Goal: Task Accomplishment & Management: Complete application form

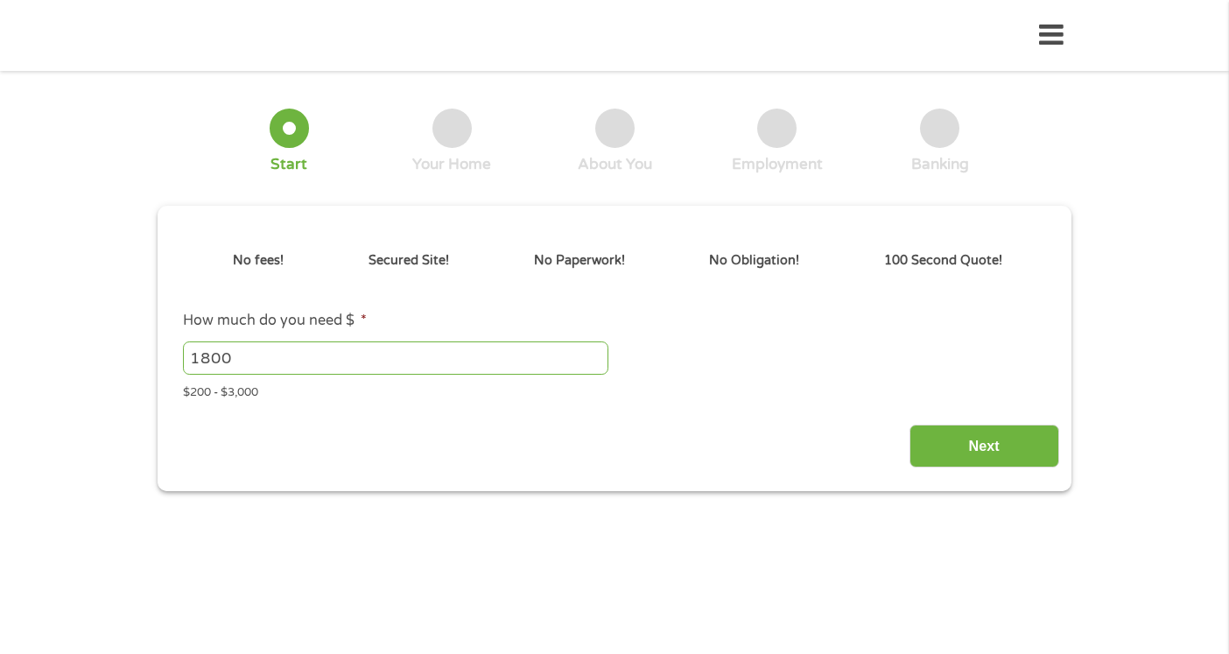
click at [648, 427] on div "Next" at bounding box center [614, 439] width 888 height 55
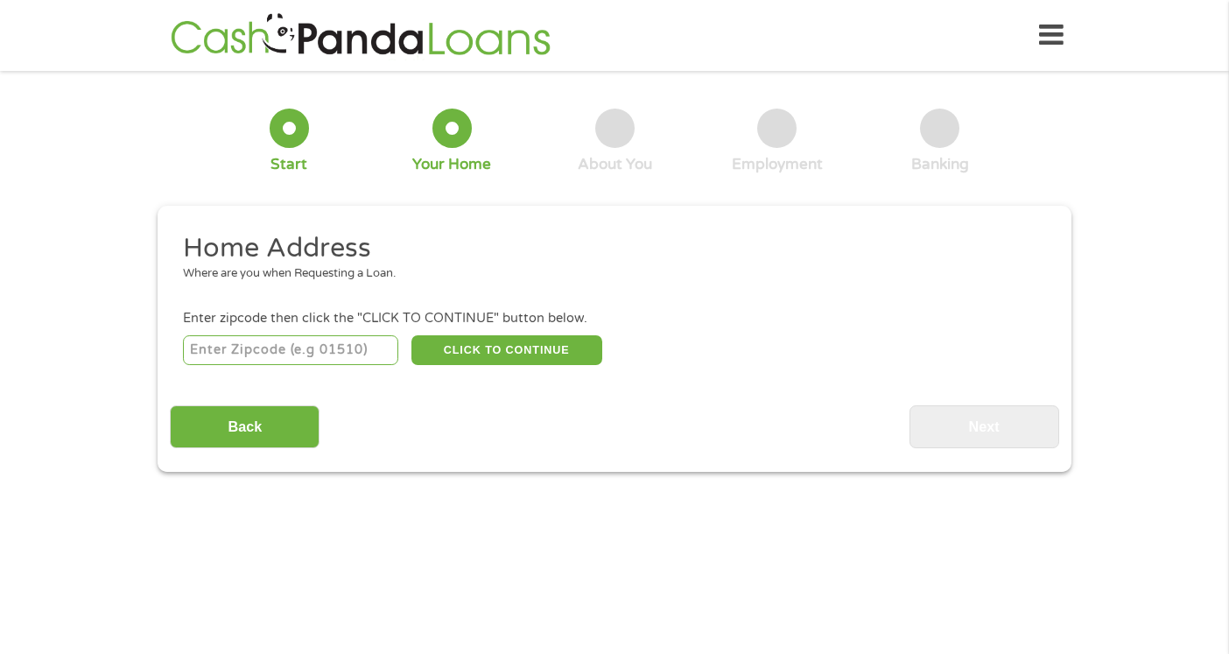
click at [364, 354] on input "number" at bounding box center [291, 350] width 216 height 30
type input "91204"
select select "[US_STATE]"
click at [558, 348] on button "CLICK TO CONTINUE" at bounding box center [506, 350] width 191 height 30
type input "91204"
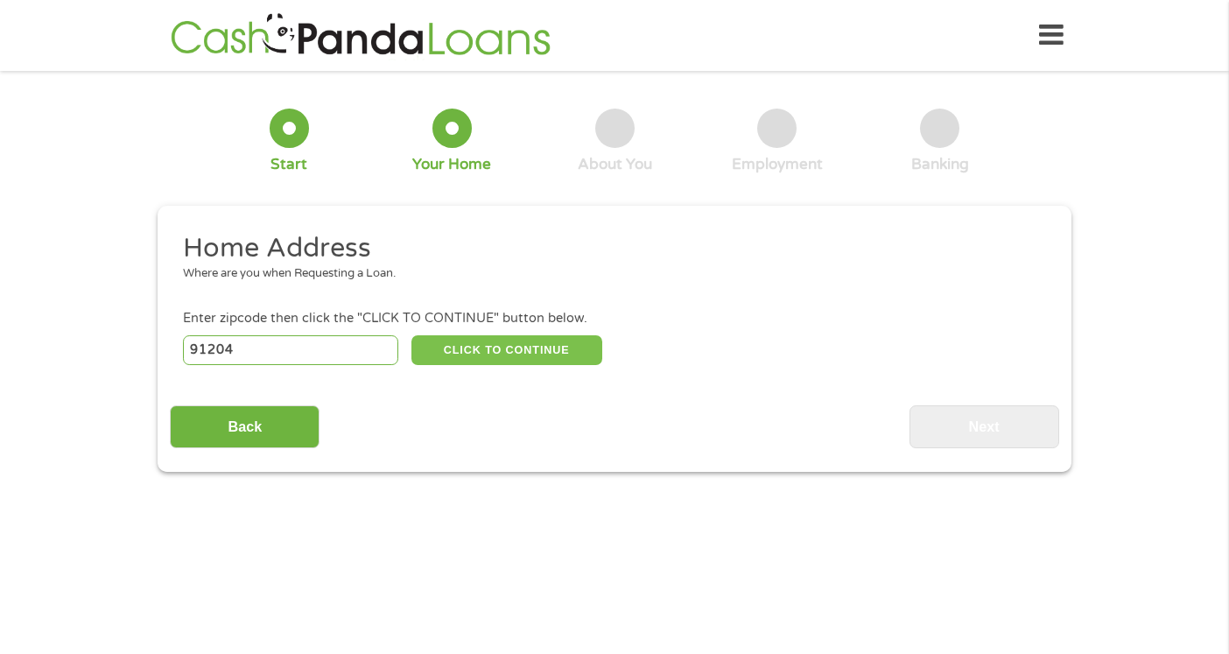
type input "[GEOGRAPHIC_DATA]"
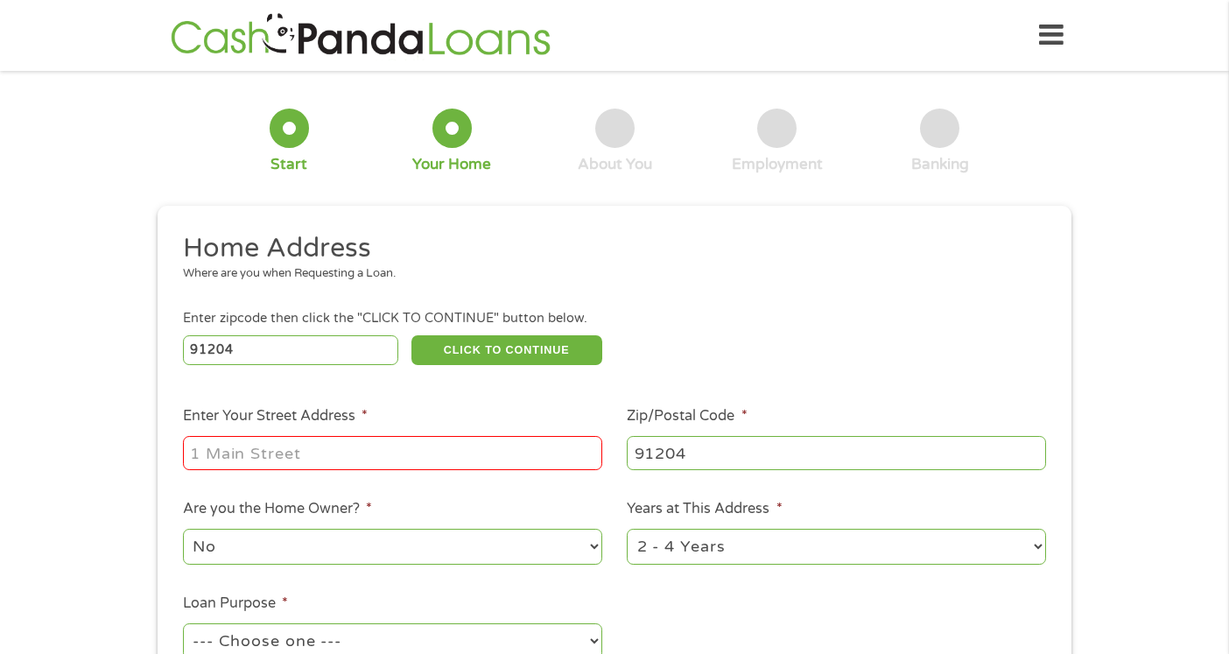
click at [431, 442] on input "Enter Your Street Address *" at bounding box center [392, 452] width 419 height 33
type input "[STREET_ADDRESS]"
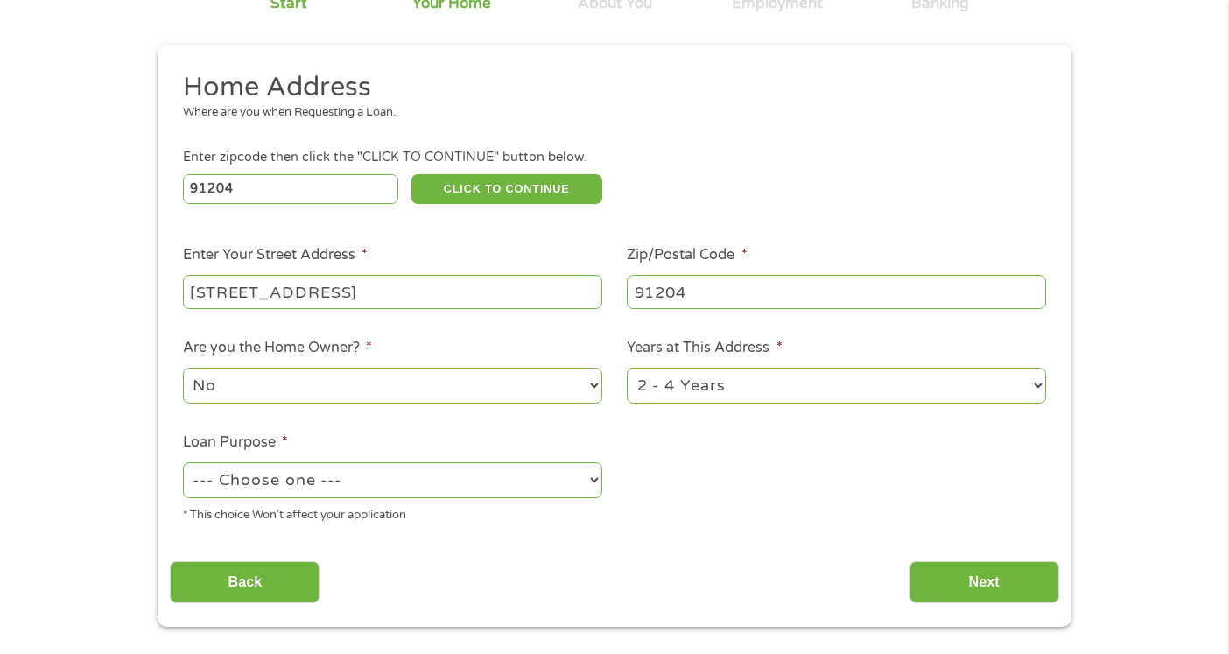
scroll to position [162, 0]
click at [701, 398] on select "1 Year or less 1 - 2 Years 2 - 4 Years Over 4 Years" at bounding box center [836, 385] width 419 height 36
select select "60months"
click at [627, 368] on select "1 Year or less 1 - 2 Years 2 - 4 Years Over 4 Years" at bounding box center [836, 385] width 419 height 36
click at [446, 499] on div "--- Choose one --- Pay Bills Debt Consolidation Home Improvement Major Purchase…" at bounding box center [392, 480] width 419 height 42
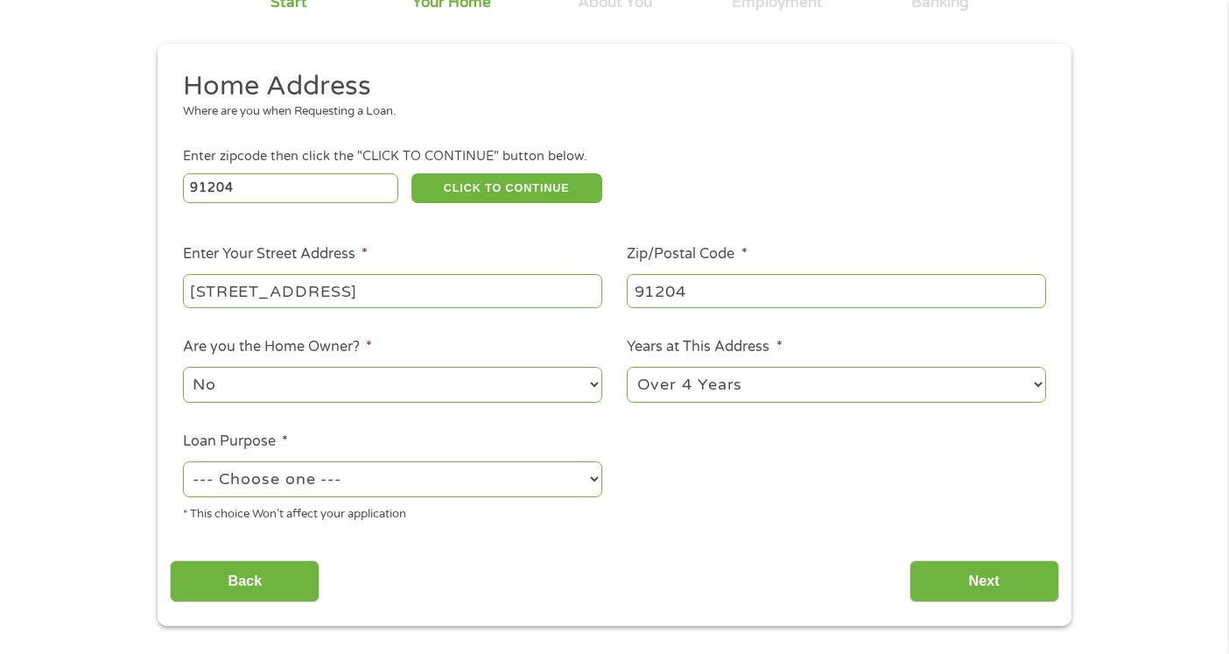
click at [447, 484] on select "--- Choose one --- Pay Bills Debt Consolidation Home Improvement Major Purchase…" at bounding box center [392, 479] width 419 height 36
select select "other"
click at [183, 462] on select "--- Choose one --- Pay Bills Debt Consolidation Home Improvement Major Purchase…" at bounding box center [392, 479] width 419 height 36
click at [957, 575] on input "Next" at bounding box center [984, 581] width 150 height 43
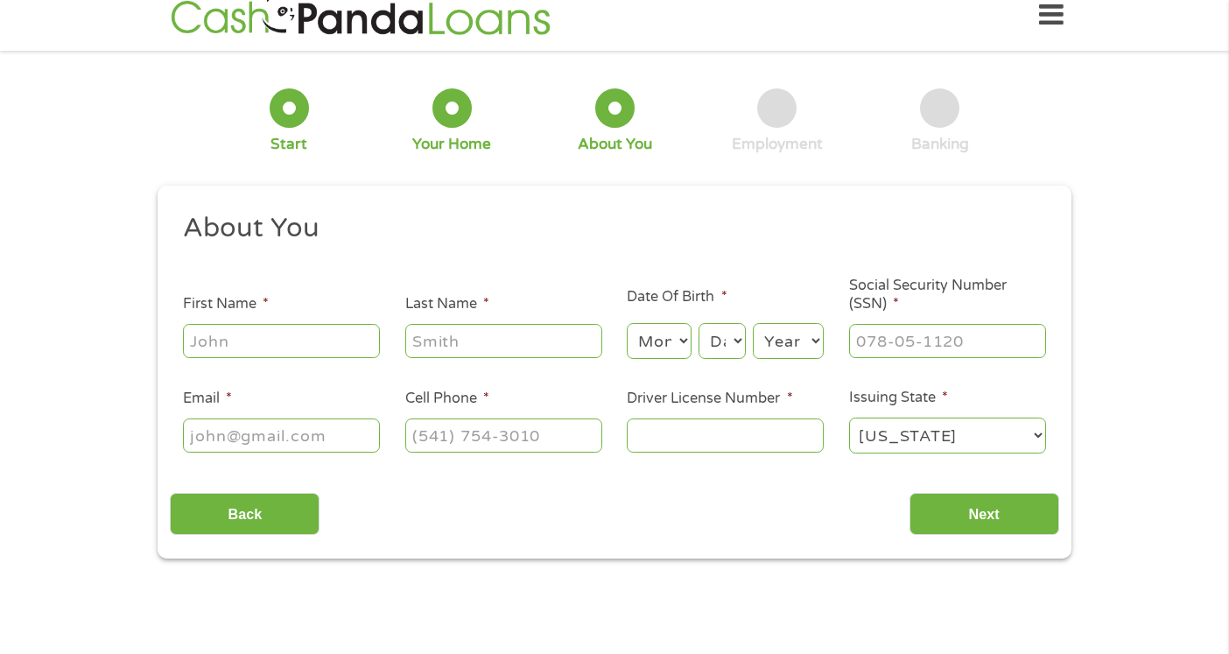
scroll to position [0, 0]
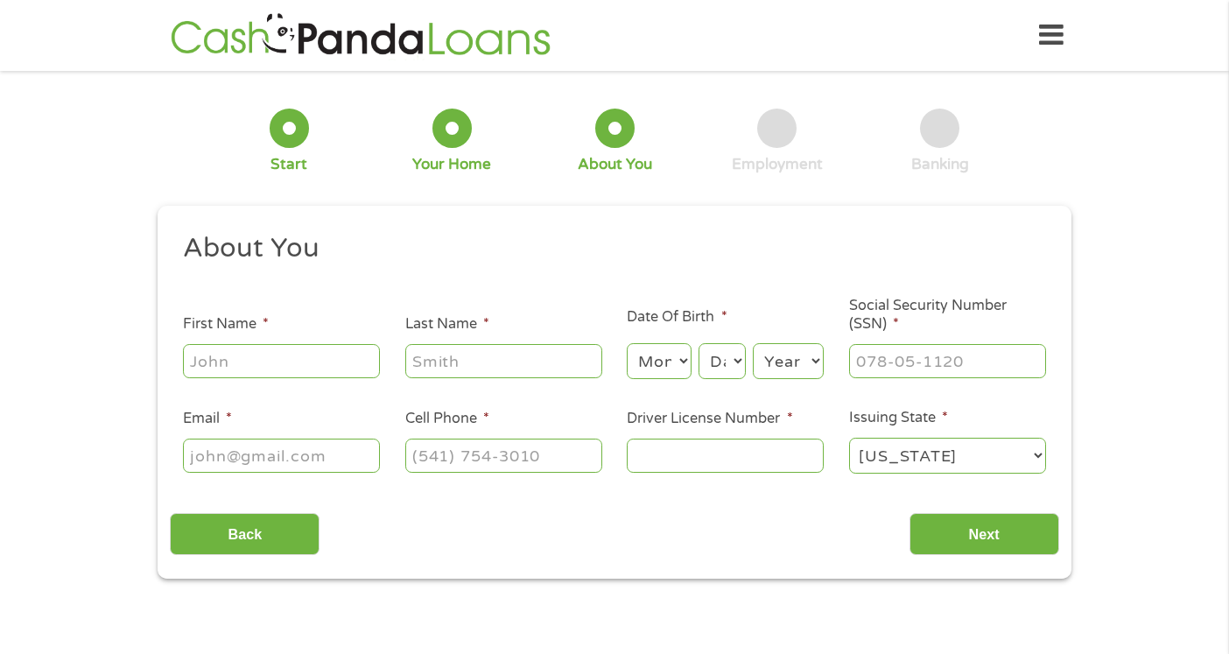
click at [327, 357] on input "First Name *" at bounding box center [281, 360] width 197 height 33
type input "[PERSON_NAME]"
type input "[PERSON_NAME][EMAIL_ADDRESS][PERSON_NAME][DOMAIN_NAME]"
type input "[PHONE_NUMBER]"
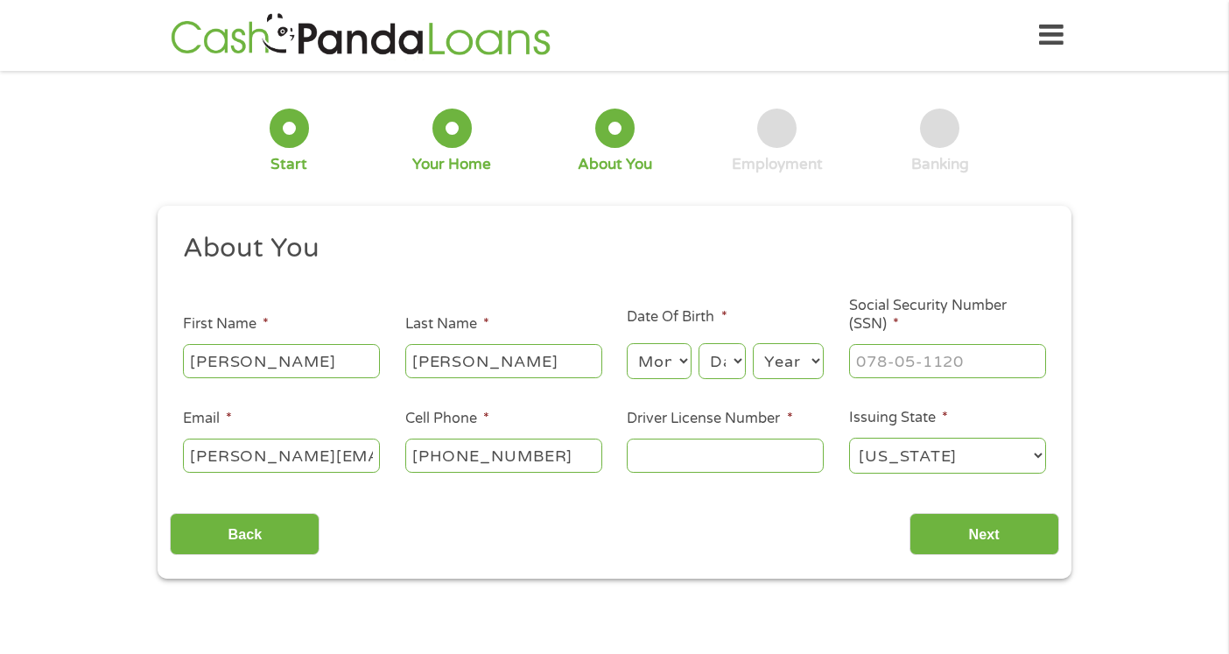
click at [667, 365] on select "Month 1 2 3 4 5 6 7 8 9 10 11 12" at bounding box center [659, 361] width 64 height 36
select select "11"
click at [627, 344] on select "Month 1 2 3 4 5 6 7 8 9 10 11 12" at bounding box center [659, 361] width 64 height 36
click at [716, 369] on select "Day 1 2 3 4 5 6 7 8 9 10 11 12 13 14 15 16 17 18 19 20 21 22 23 24 25 26 27 28 …" at bounding box center [721, 361] width 47 height 36
select select "5"
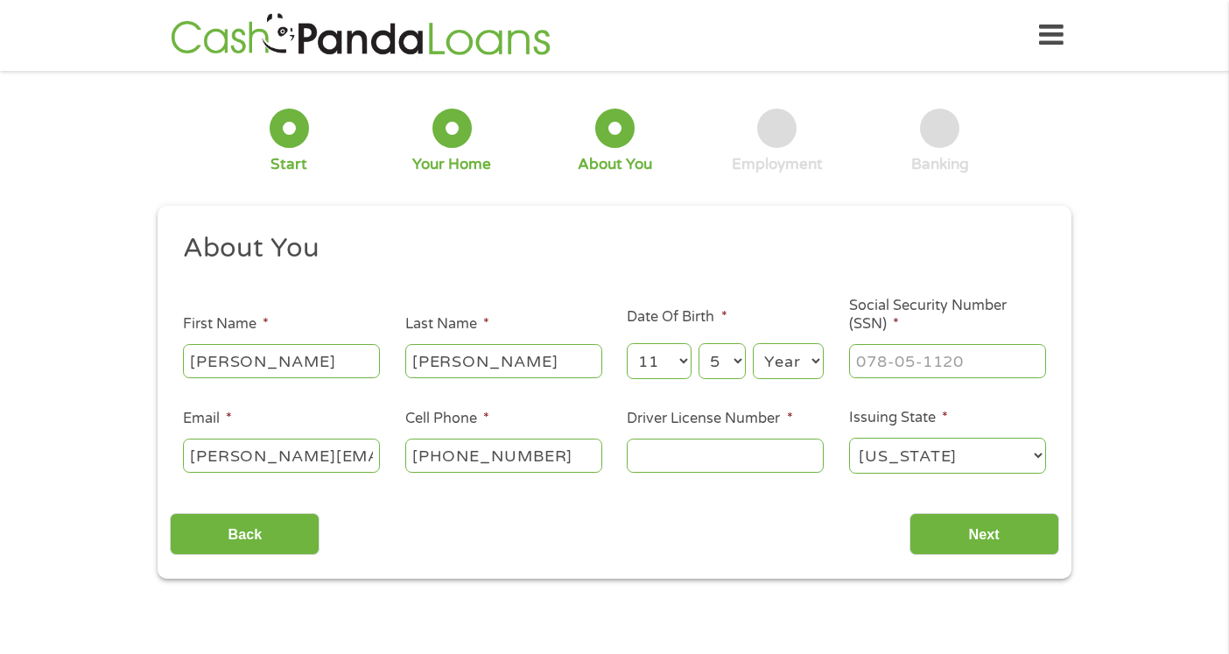
click at [698, 344] on select "Day 1 2 3 4 5 6 7 8 9 10 11 12 13 14 15 16 17 18 19 20 21 22 23 24 25 26 27 28 …" at bounding box center [721, 361] width 47 height 36
click at [798, 368] on select "Year [DATE] 2006 2005 2004 2003 2002 2001 2000 1999 1998 1997 1996 1995 1994 19…" at bounding box center [788, 361] width 71 height 36
select select "1987"
click at [753, 344] on select "Year [DATE] 2006 2005 2004 2003 2002 2001 2000 1999 1998 1997 1996 1995 1994 19…" at bounding box center [788, 361] width 71 height 36
click at [908, 365] on input "___-__-____" at bounding box center [947, 360] width 197 height 33
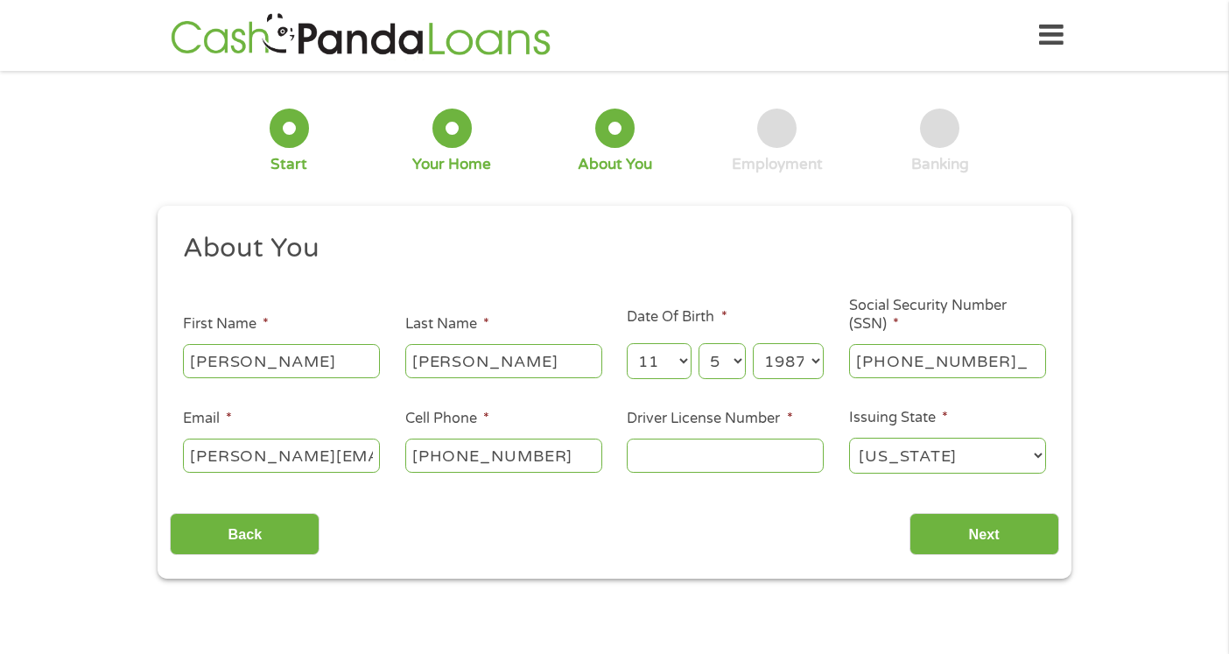
type input "609-38-4967"
click at [727, 460] on input "Driver License Number *" at bounding box center [725, 455] width 197 height 33
type input "D5438877"
click at [979, 523] on input "Next" at bounding box center [984, 534] width 150 height 43
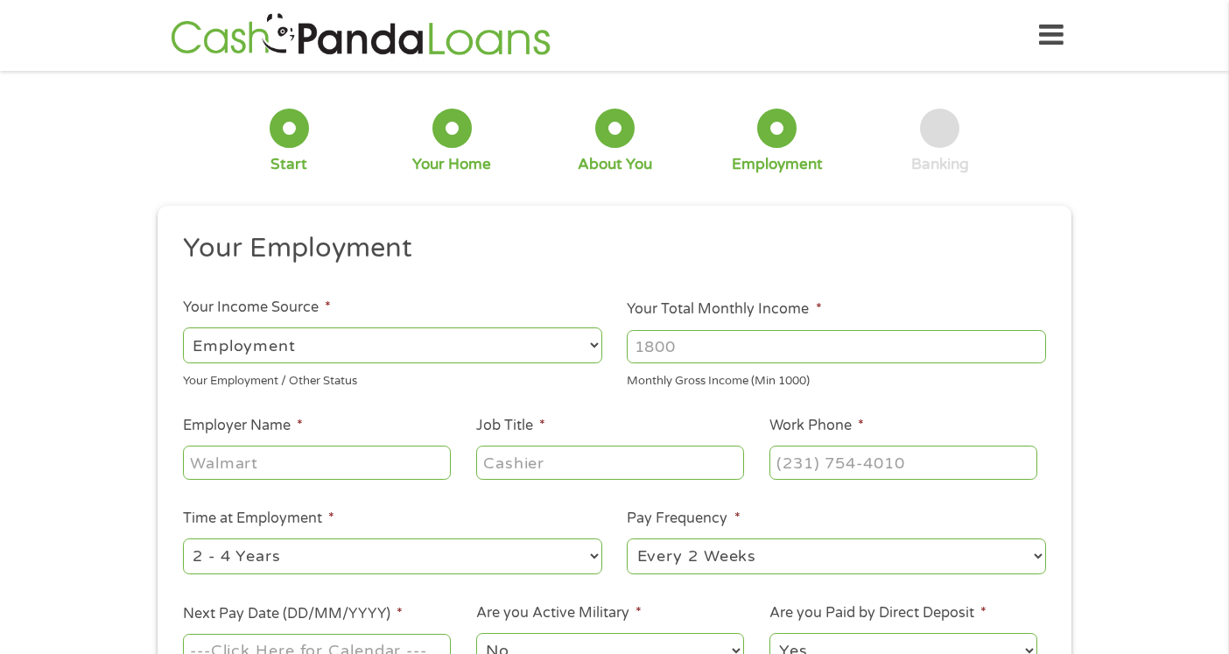
click at [681, 345] on input "Your Total Monthly Income *" at bounding box center [836, 346] width 419 height 33
type input "12000"
click at [393, 461] on input "Employer Name *" at bounding box center [317, 462] width 268 height 33
type input "Vuori"
type input "District Manager"
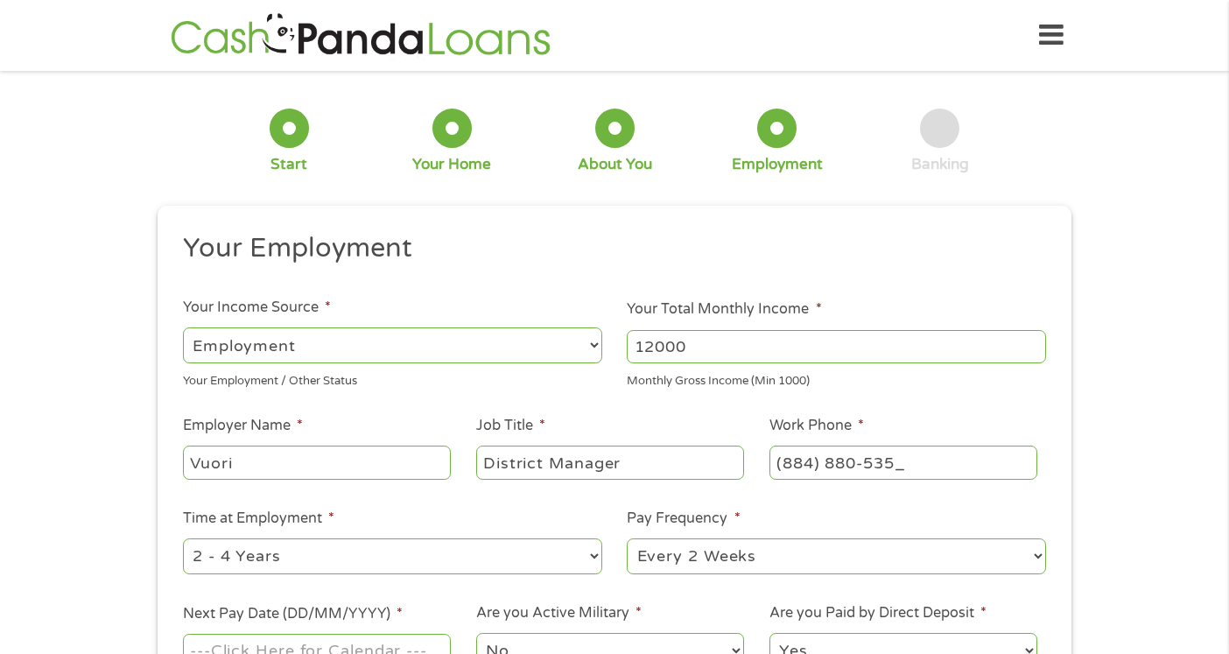
type input "[PHONE_NUMBER]"
click at [677, 551] on select "--- Choose one --- Every 2 Weeks Every Week Monthly Semi-Monthly" at bounding box center [836, 556] width 419 height 36
click at [627, 538] on select "--- Choose one --- Every 2 Weeks Every Week Monthly Semi-Monthly" at bounding box center [836, 556] width 419 height 36
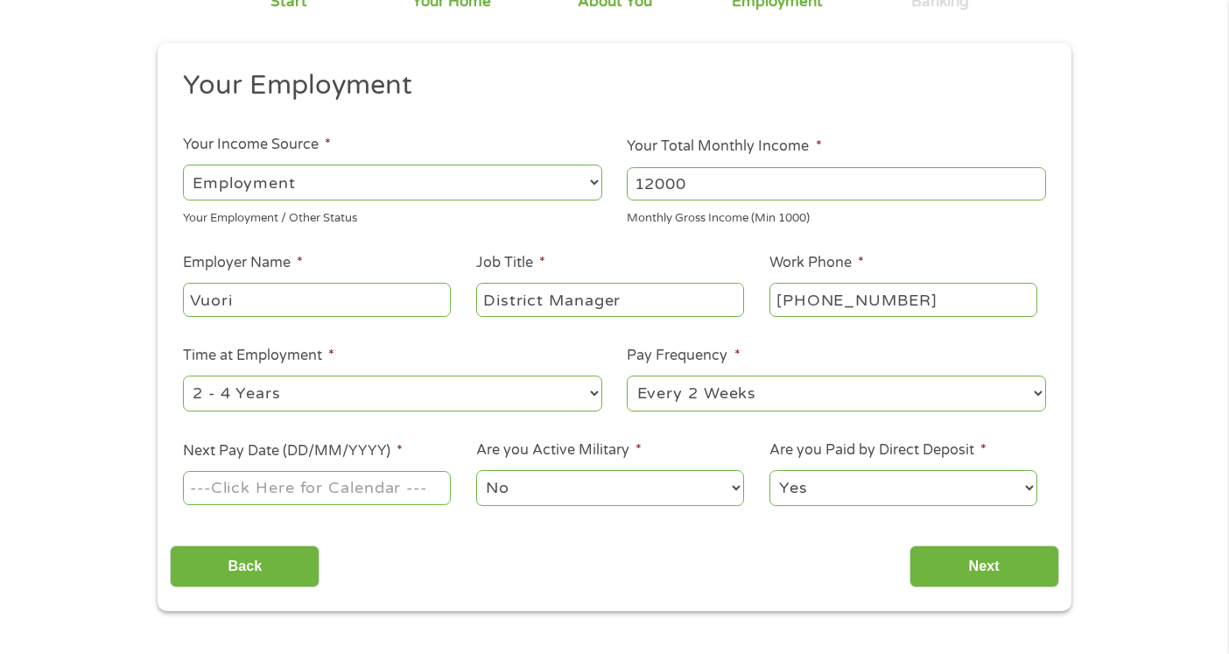
scroll to position [232, 0]
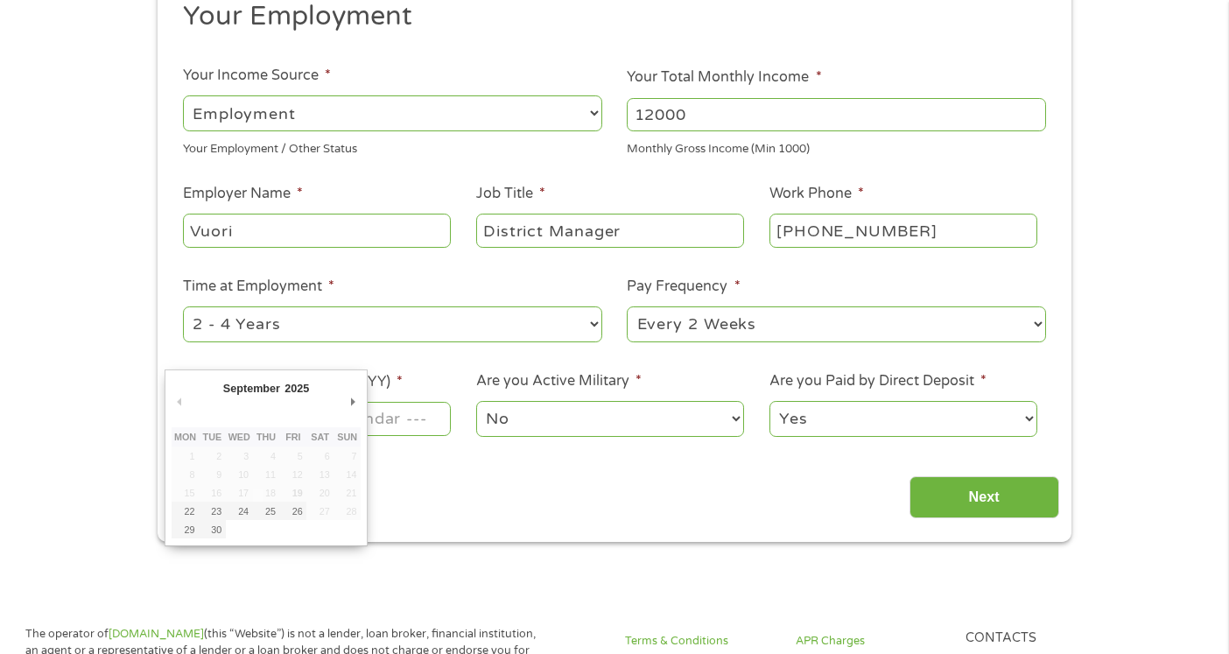
click at [368, 425] on input "Next Pay Date (DD/MM/YYYY) *" at bounding box center [317, 418] width 268 height 33
type input "[DATE]"
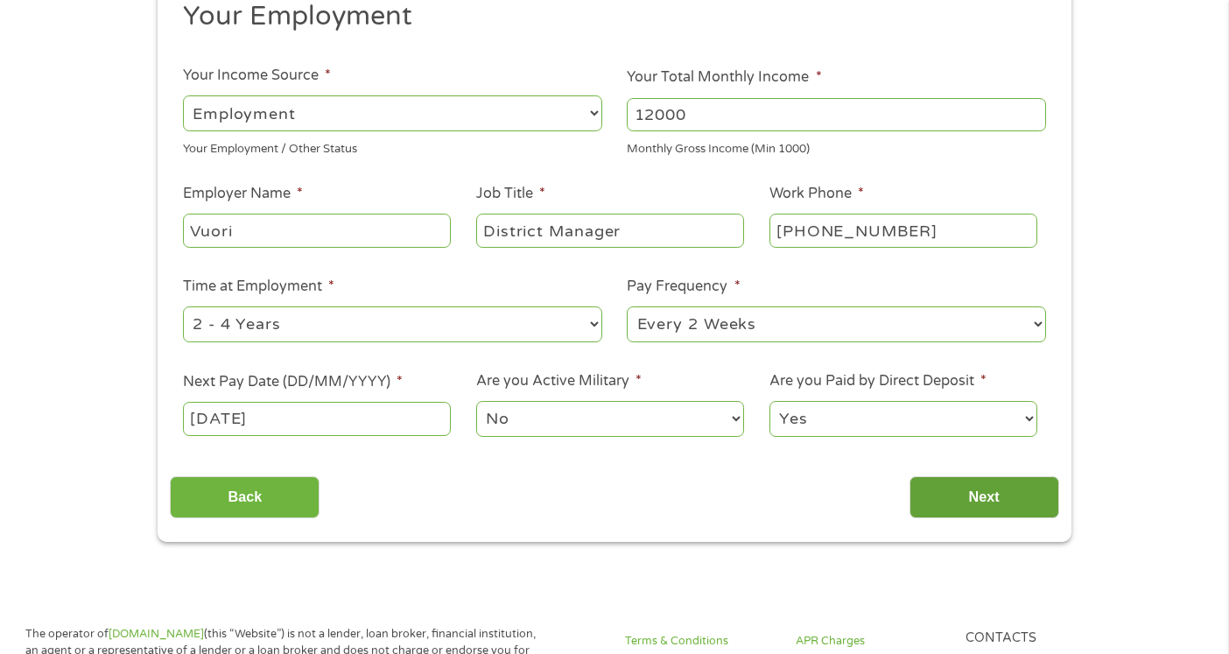
click at [950, 502] on input "Next" at bounding box center [984, 497] width 150 height 43
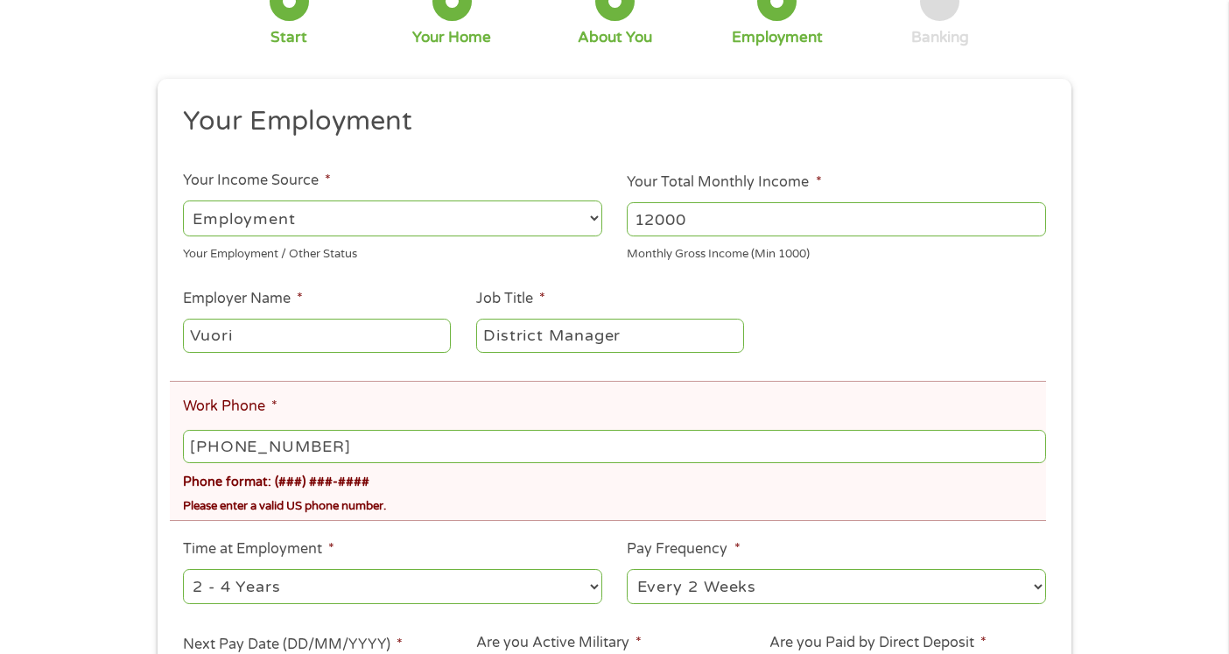
scroll to position [209, 0]
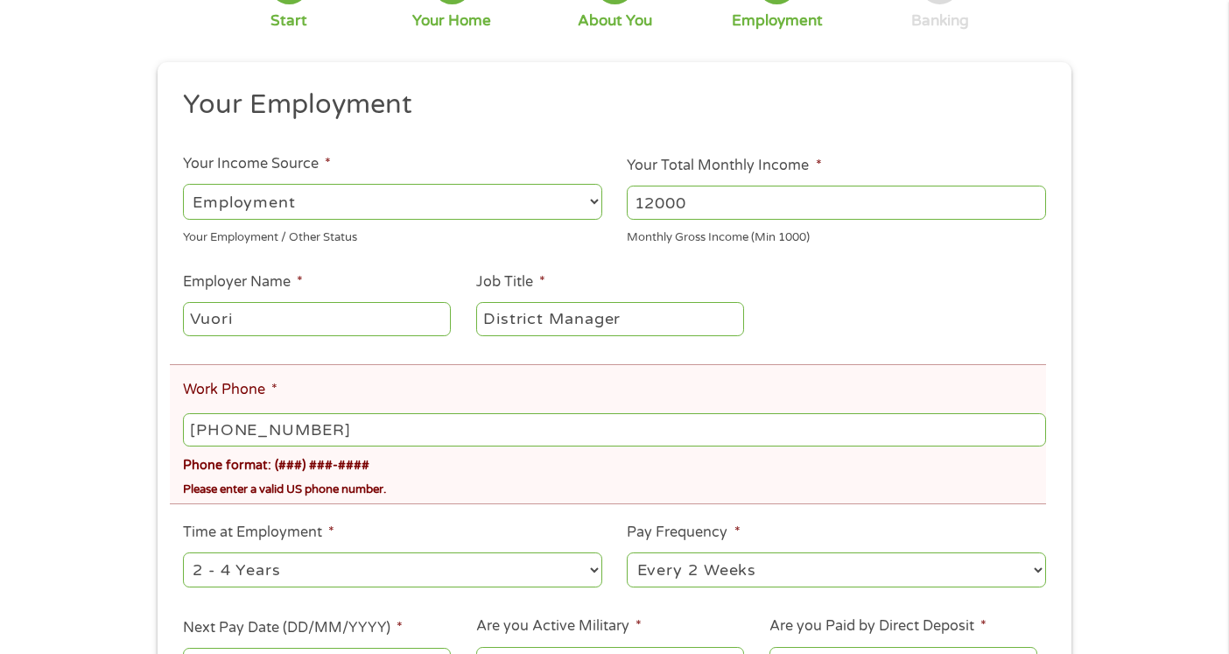
click at [228, 432] on input "[PHONE_NUMBER]" at bounding box center [614, 429] width 863 height 33
type input "[PHONE_NUMBER]"
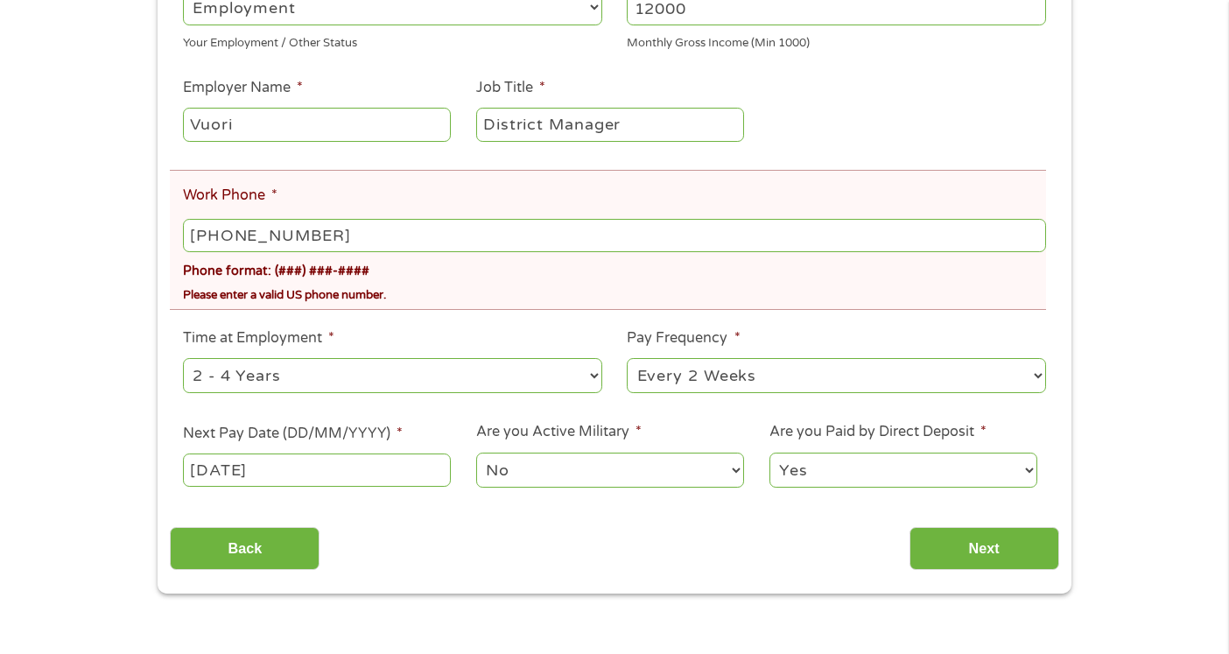
scroll to position [549, 0]
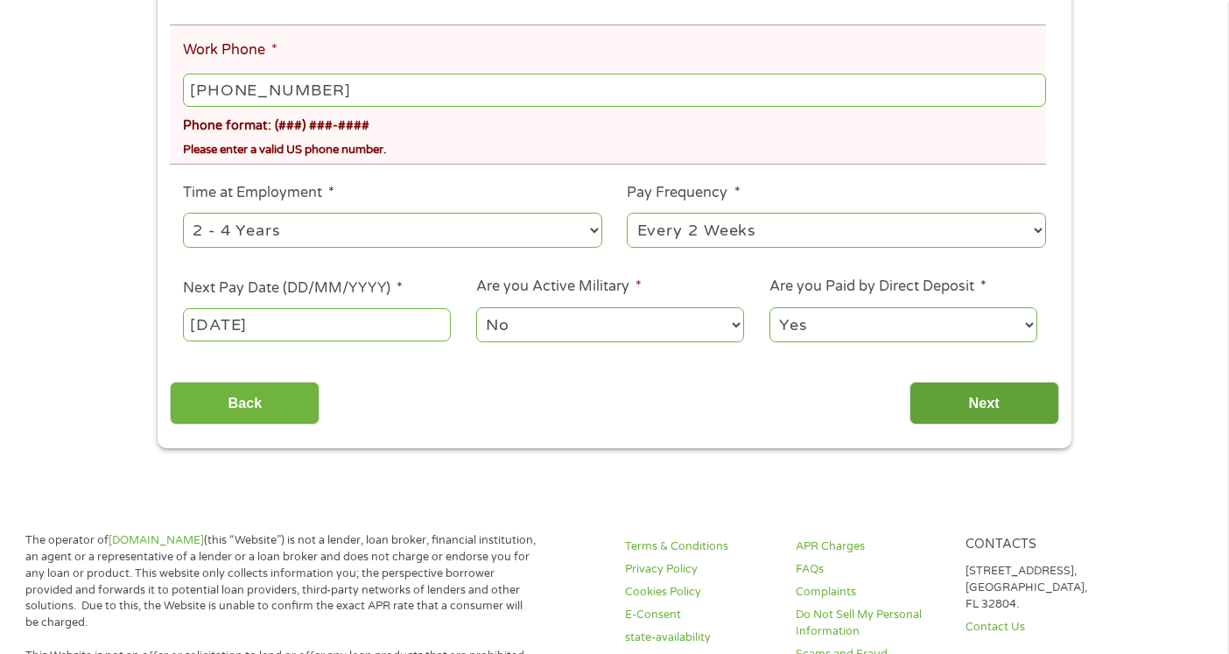
click at [979, 410] on input "Next" at bounding box center [984, 403] width 150 height 43
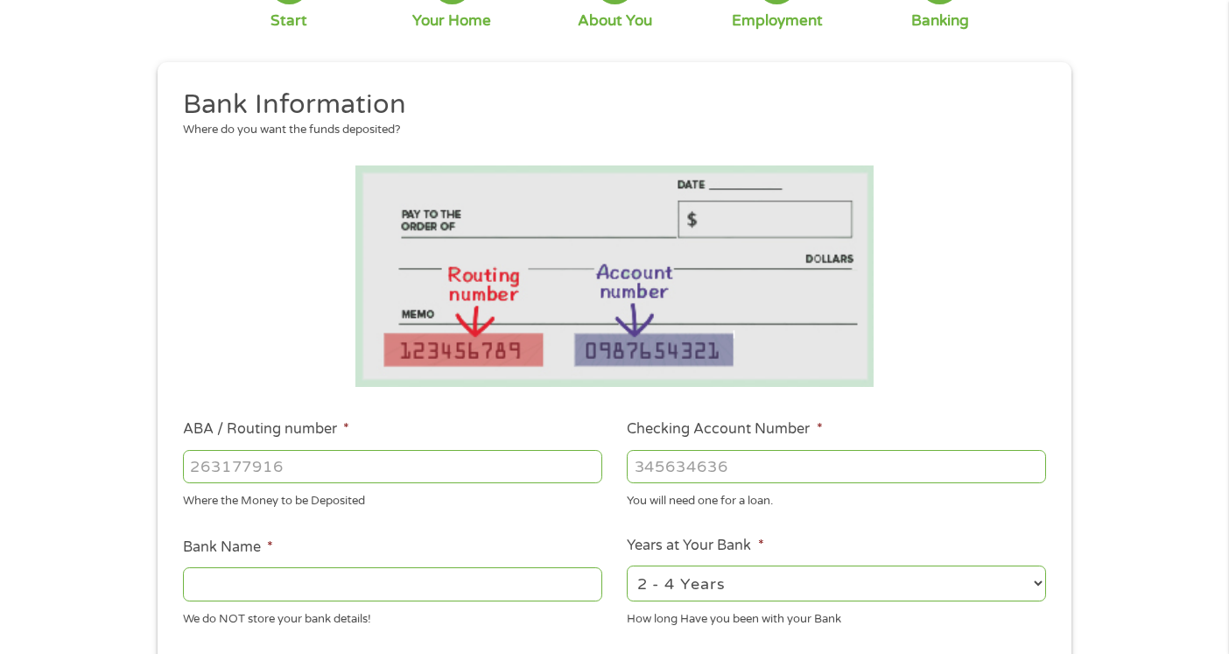
scroll to position [203, 0]
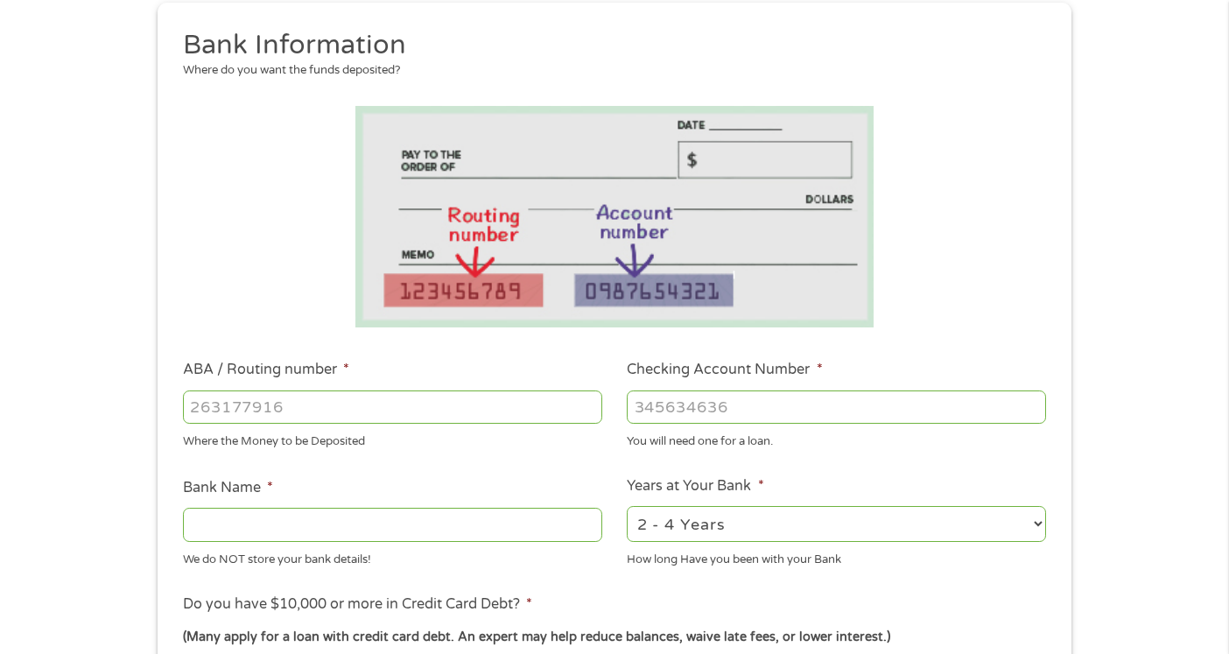
click at [355, 407] on input "ABA / Routing number *" at bounding box center [392, 406] width 419 height 33
type input "322271627"
type input "[PERSON_NAME] [PERSON_NAME] BANK NA"
type input "322271627"
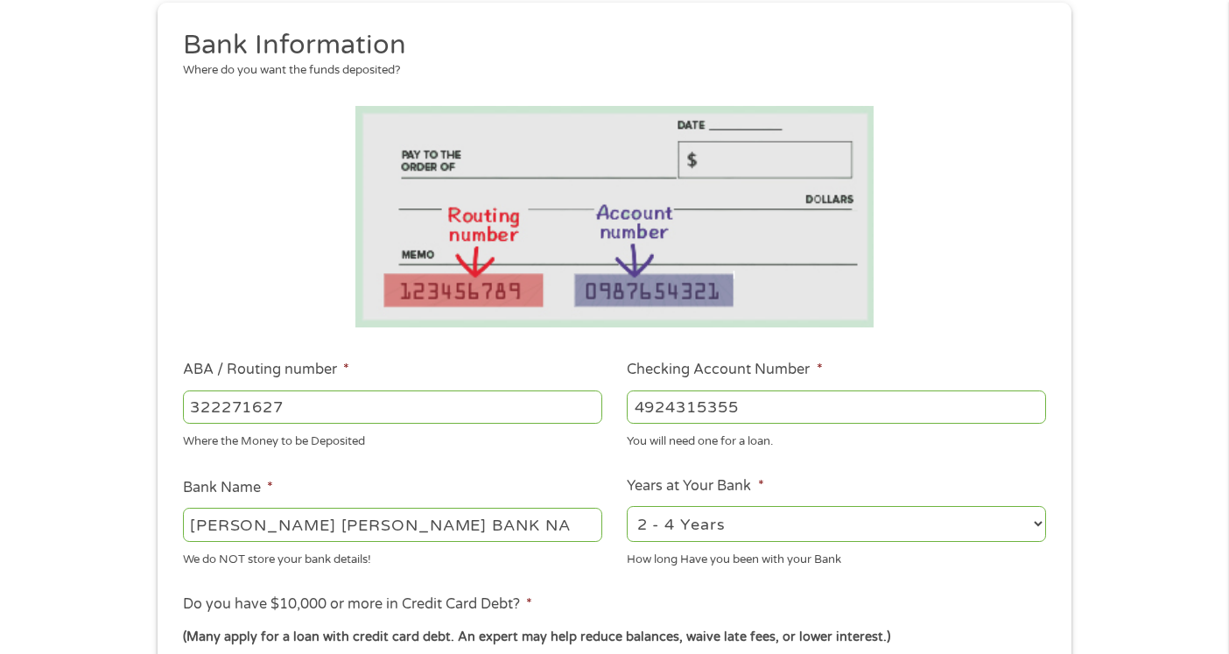
type input "4924315355"
click at [704, 516] on select "2 - 4 Years 6 - 12 Months 1 - 2 Years Over 4 Years" at bounding box center [836, 524] width 419 height 36
select select "60months"
click at [627, 506] on select "2 - 4 Years 6 - 12 Months 1 - 2 Years Over 4 Years" at bounding box center [836, 524] width 419 height 36
click at [624, 581] on ul "Bank Information Where do you want the funds deposited? ABA / Routing number * …" at bounding box center [614, 464] width 888 height 872
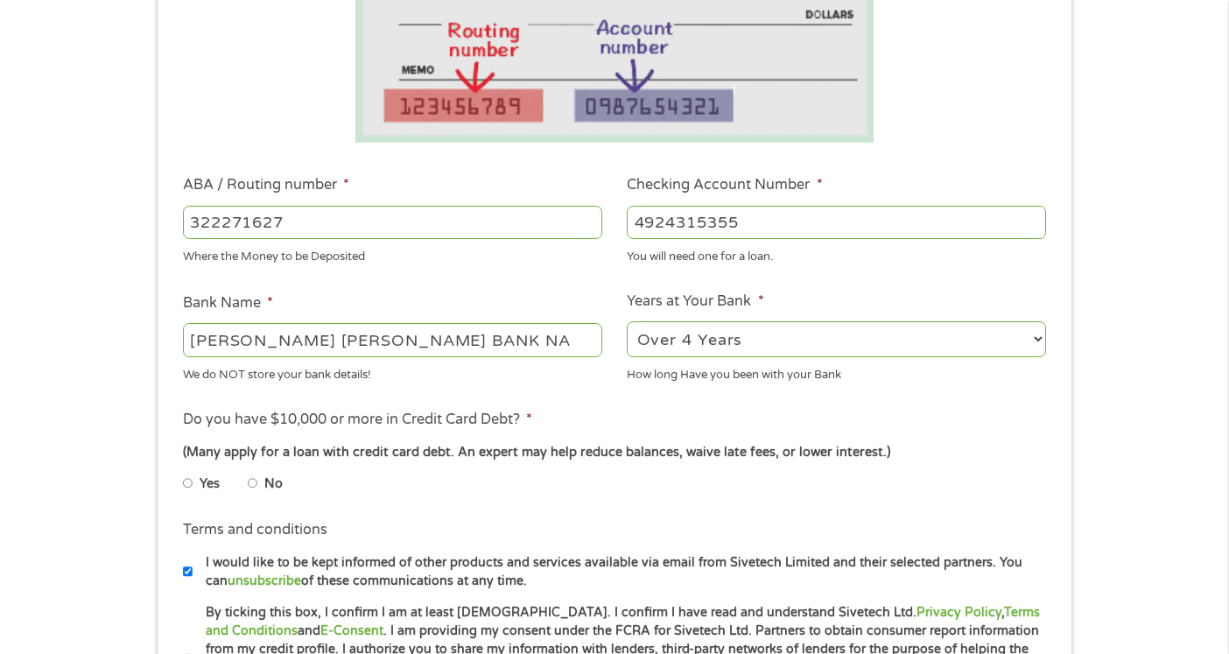
scroll to position [396, 0]
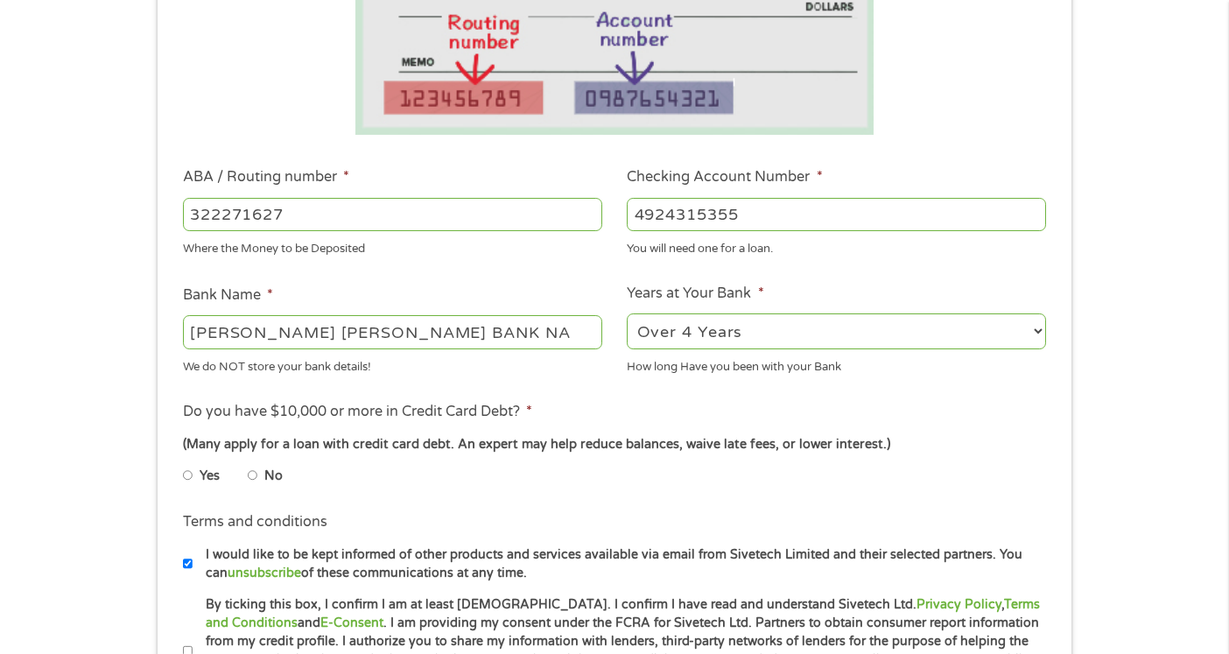
click at [189, 474] on input "Yes" at bounding box center [188, 475] width 11 height 28
radio input "true"
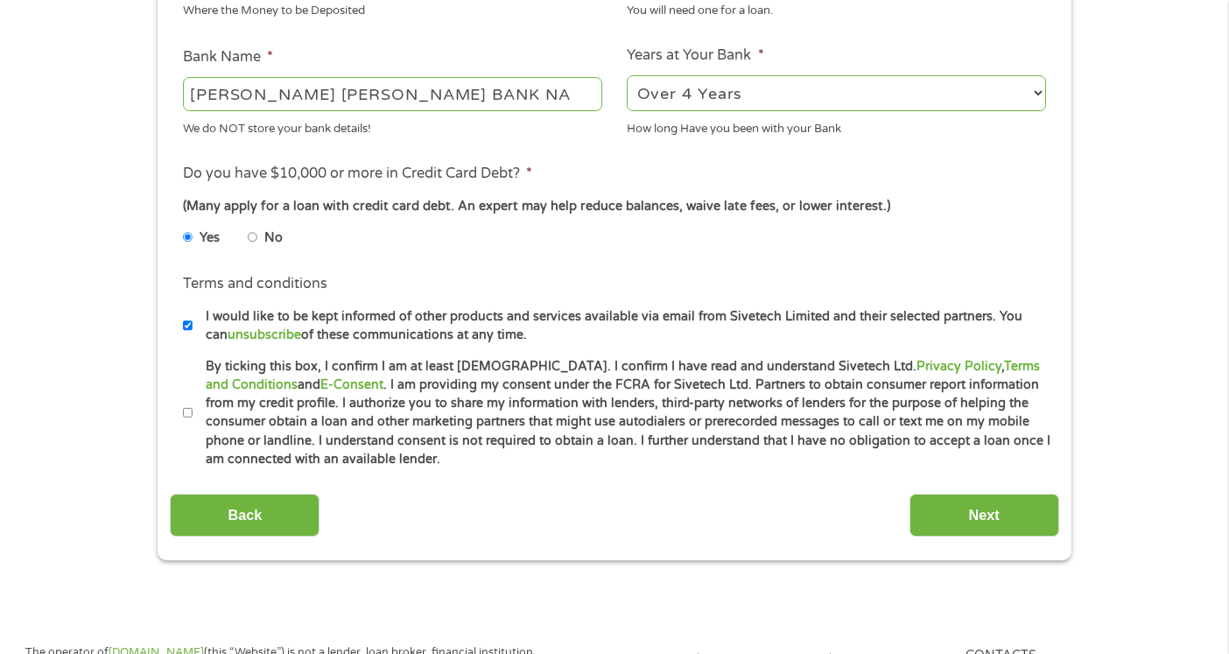
scroll to position [660, 0]
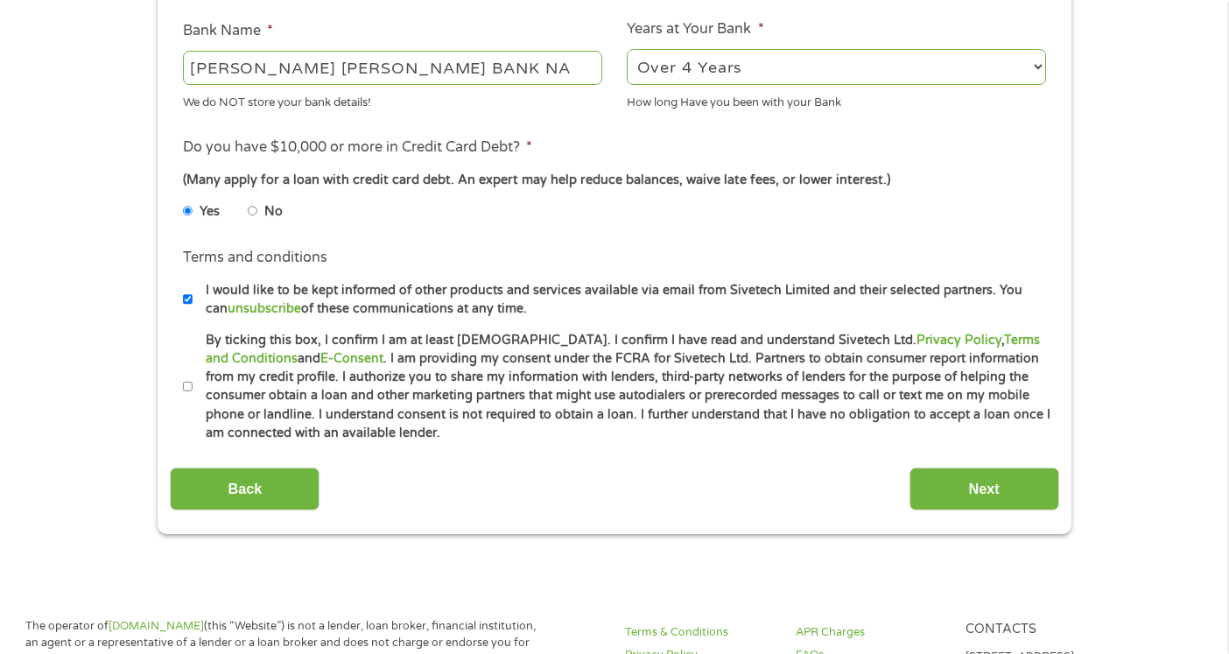
click at [184, 297] on input "I would like to be kept informed of other products and services available via e…" at bounding box center [188, 299] width 11 height 28
checkbox input "false"
click at [185, 386] on input "By ticking this box, I confirm I am at least [DEMOGRAPHIC_DATA]. I confirm I ha…" at bounding box center [188, 387] width 11 height 28
checkbox input "true"
click at [984, 494] on input "Next" at bounding box center [984, 488] width 150 height 43
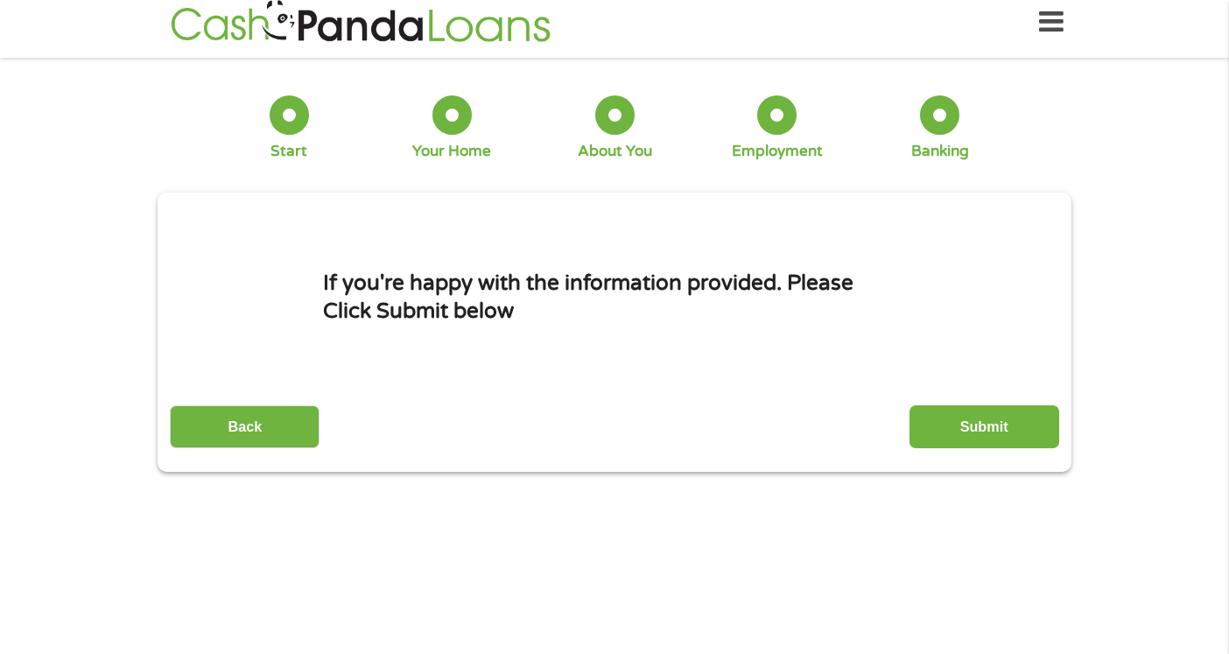
scroll to position [0, 0]
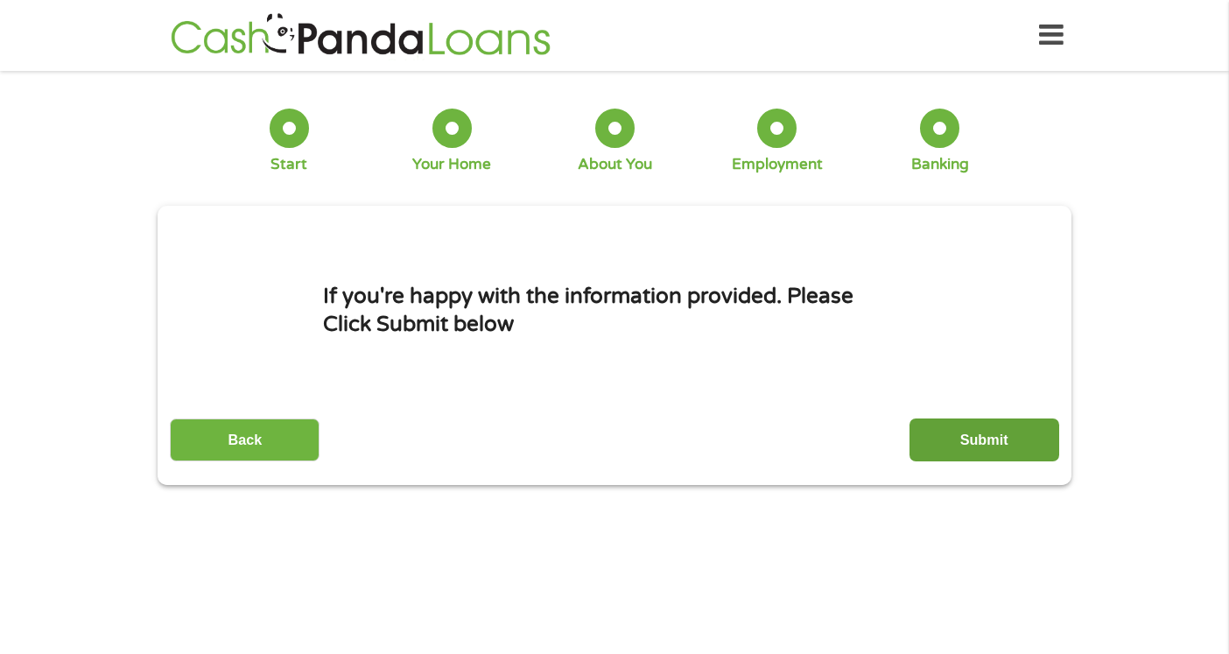
click at [1005, 435] on input "Submit" at bounding box center [984, 439] width 150 height 43
